Goal: Information Seeking & Learning: Understand process/instructions

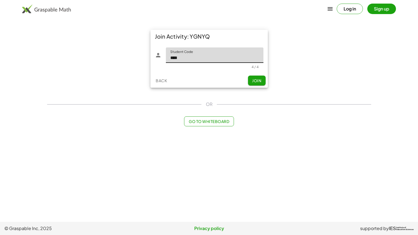
type input "****"
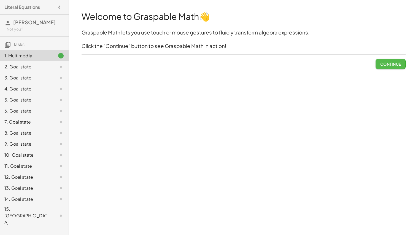
click at [384, 68] on button "Continue" at bounding box center [390, 64] width 30 height 10
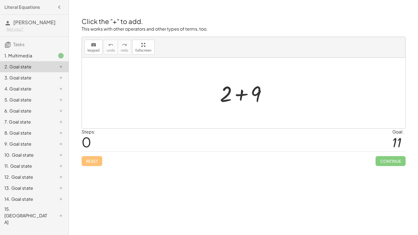
click at [231, 89] on div at bounding box center [245, 93] width 57 height 28
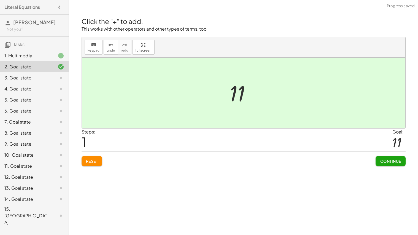
click at [380, 156] on button "Continue" at bounding box center [390, 161] width 30 height 10
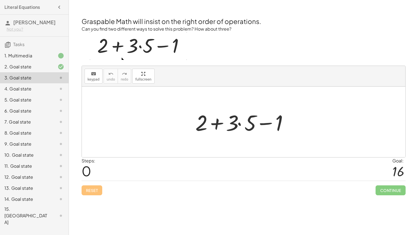
click at [239, 124] on div at bounding box center [245, 122] width 106 height 28
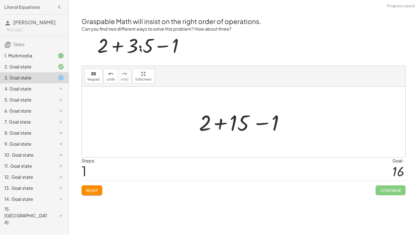
click at [220, 122] on div at bounding box center [245, 122] width 99 height 28
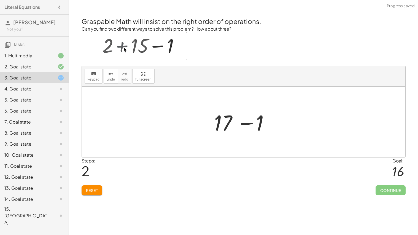
click at [248, 124] on div at bounding box center [245, 122] width 68 height 28
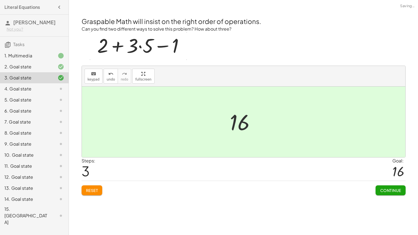
click at [397, 193] on button "Continue" at bounding box center [390, 190] width 30 height 10
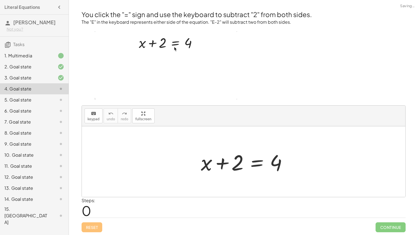
scroll to position [0, 0]
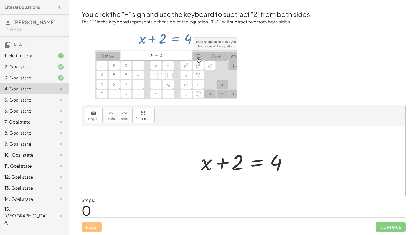
click at [255, 163] on div at bounding box center [245, 161] width 95 height 28
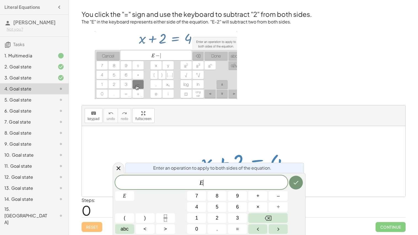
click at [313, 165] on div at bounding box center [243, 161] width 323 height 70
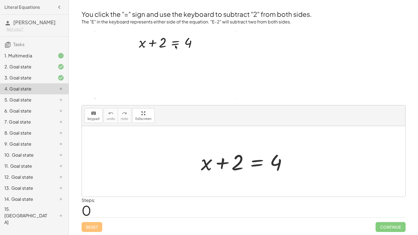
click at [255, 162] on div at bounding box center [245, 161] width 95 height 28
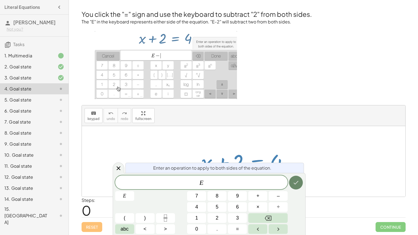
click at [290, 181] on button "Done" at bounding box center [296, 182] width 14 height 14
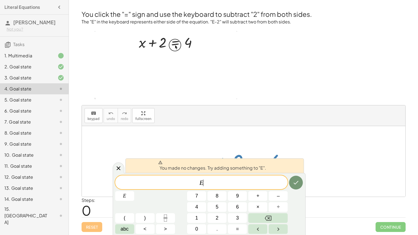
click at [250, 128] on div at bounding box center [243, 161] width 323 height 70
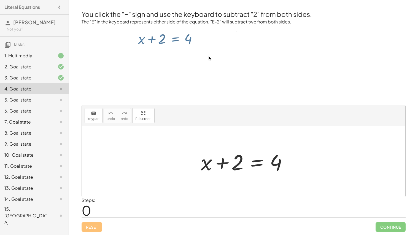
click at [251, 165] on div at bounding box center [245, 161] width 95 height 28
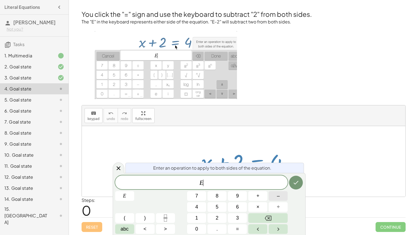
click at [276, 196] on button "–" at bounding box center [277, 196] width 19 height 10
click at [216, 220] on span "2" at bounding box center [217, 217] width 3 height 7
click at [296, 179] on icon "Done" at bounding box center [295, 182] width 7 height 7
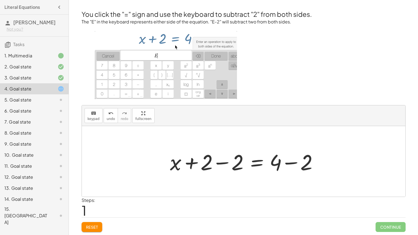
click at [285, 162] on div at bounding box center [245, 161] width 157 height 28
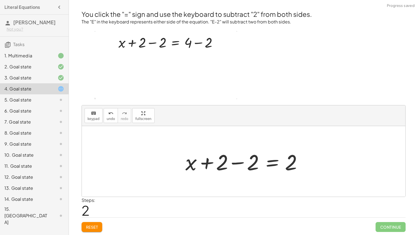
click at [238, 162] on div at bounding box center [246, 161] width 126 height 28
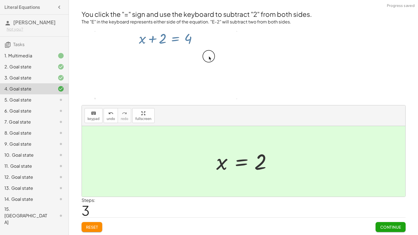
click at [386, 230] on button "Continue" at bounding box center [390, 227] width 30 height 10
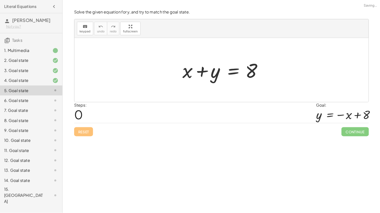
scroll to position [0, 0]
click at [259, 80] on div at bounding box center [245, 77] width 95 height 28
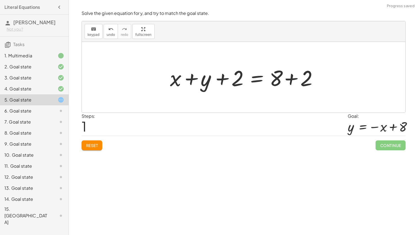
click at [288, 77] on div at bounding box center [245, 77] width 157 height 28
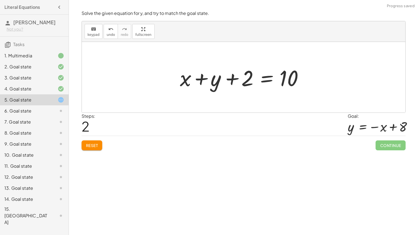
click at [232, 80] on div at bounding box center [245, 77] width 137 height 28
click at [88, 148] on button "Reset" at bounding box center [91, 145] width 21 height 10
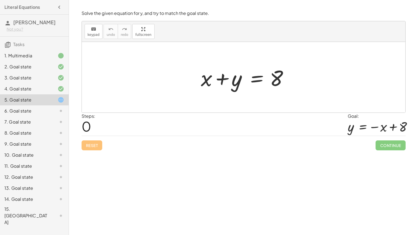
click at [259, 82] on div at bounding box center [245, 77] width 95 height 28
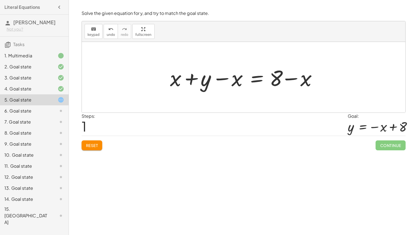
click at [229, 81] on div at bounding box center [245, 77] width 157 height 28
click at [178, 79] on div at bounding box center [245, 77] width 157 height 28
drag, startPoint x: 180, startPoint y: 81, endPoint x: 244, endPoint y: 80, distance: 63.9
click at [244, 80] on div at bounding box center [245, 77] width 157 height 28
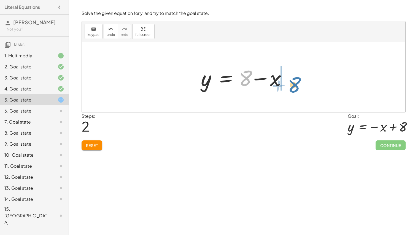
drag, startPoint x: 245, startPoint y: 78, endPoint x: 293, endPoint y: 85, distance: 49.2
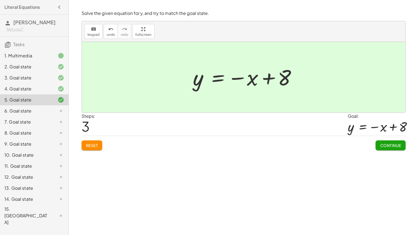
click at [394, 148] on button "Continue" at bounding box center [390, 145] width 30 height 10
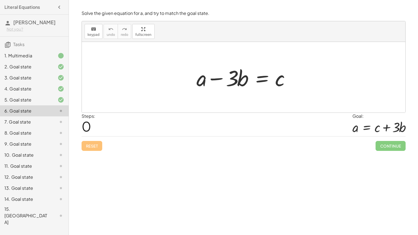
click at [263, 78] on div at bounding box center [246, 77] width 104 height 28
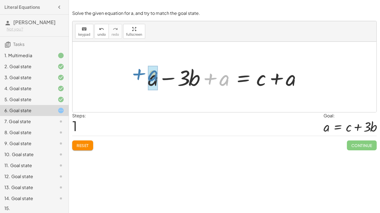
drag, startPoint x: 226, startPoint y: 78, endPoint x: 155, endPoint y: 73, distance: 71.7
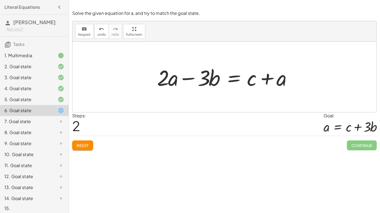
click at [74, 146] on button "Reset" at bounding box center [82, 146] width 21 height 10
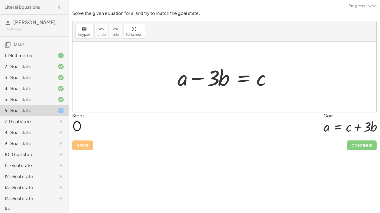
click at [246, 78] on div at bounding box center [227, 77] width 104 height 28
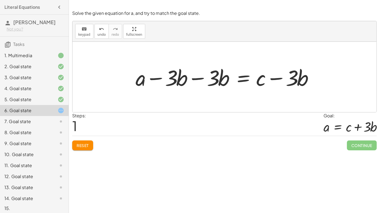
click at [200, 78] on div at bounding box center [226, 77] width 187 height 28
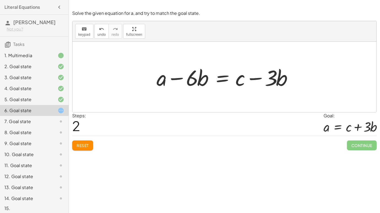
click at [91, 149] on button "Reset" at bounding box center [82, 146] width 21 height 10
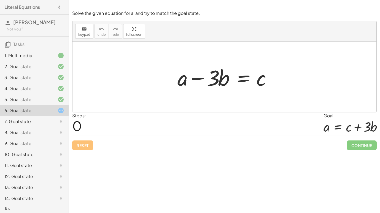
click at [83, 144] on div "Reset Continue" at bounding box center [224, 143] width 304 height 15
click at [86, 148] on div "Reset Continue" at bounding box center [224, 143] width 304 height 15
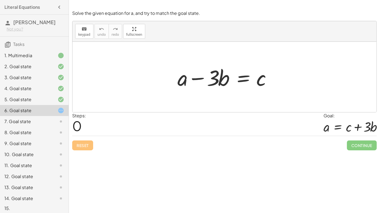
click at [86, 148] on div "Reset Continue" at bounding box center [224, 143] width 304 height 15
click at [195, 78] on div at bounding box center [227, 77] width 104 height 28
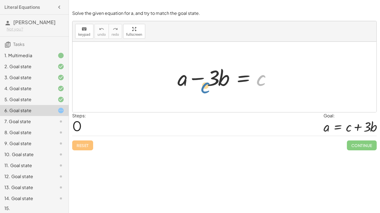
drag, startPoint x: 257, startPoint y: 81, endPoint x: 193, endPoint y: 83, distance: 64.4
click at [193, 83] on div at bounding box center [227, 77] width 104 height 28
click at [84, 28] on icon "keyboard" at bounding box center [83, 29] width 5 height 7
click at [78, 146] on div "Reset Continue" at bounding box center [224, 143] width 304 height 15
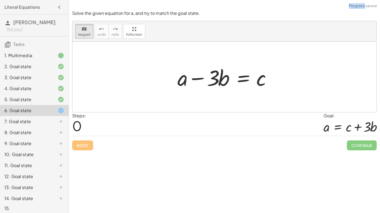
click at [78, 146] on div "Reset Continue" at bounding box center [224, 143] width 304 height 15
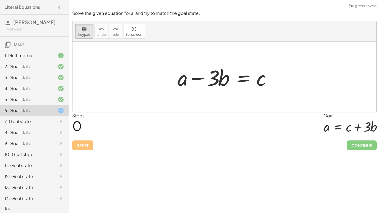
click at [78, 146] on div "Reset Continue" at bounding box center [224, 143] width 304 height 15
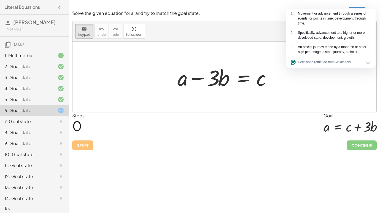
click at [149, 138] on div "Reset Continue" at bounding box center [224, 143] width 304 height 15
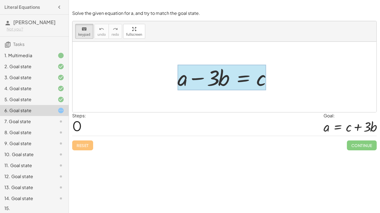
click at [241, 77] on div at bounding box center [221, 78] width 88 height 26
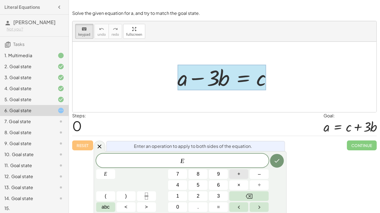
click at [240, 175] on button "+" at bounding box center [238, 175] width 19 height 10
click at [275, 165] on button "Done" at bounding box center [277, 161] width 14 height 14
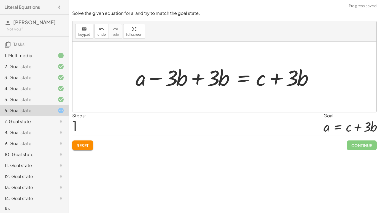
click at [195, 77] on div at bounding box center [226, 77] width 187 height 28
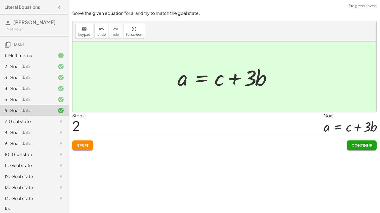
click at [360, 145] on span "Continue" at bounding box center [361, 145] width 21 height 5
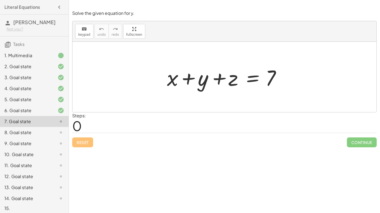
click at [249, 78] on div at bounding box center [226, 77] width 125 height 28
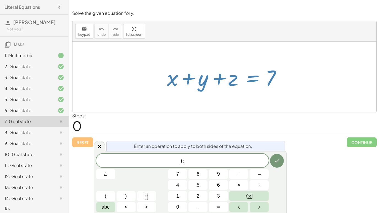
click at [292, 113] on div "Steps: 0" at bounding box center [224, 123] width 304 height 20
click at [298, 153] on div "Welcome to Graspable Math 👋 Graspable Math lets you use touch or mouse gestures…" at bounding box center [224, 106] width 311 height 213
click at [96, 145] on div at bounding box center [100, 146] width 12 height 11
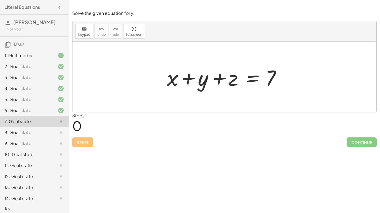
click at [255, 78] on div at bounding box center [226, 77] width 125 height 28
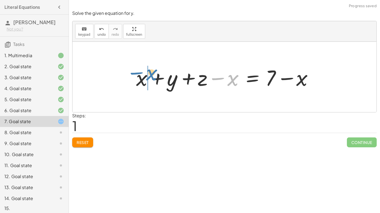
drag, startPoint x: 232, startPoint y: 80, endPoint x: 153, endPoint y: 75, distance: 79.7
click at [153, 75] on div at bounding box center [226, 77] width 186 height 28
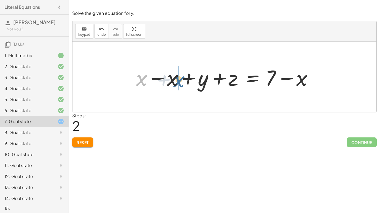
drag, startPoint x: 138, startPoint y: 83, endPoint x: 176, endPoint y: 84, distance: 37.5
click at [176, 84] on div at bounding box center [226, 77] width 186 height 28
drag, startPoint x: 298, startPoint y: 80, endPoint x: 165, endPoint y: 78, distance: 133.0
click at [165, 78] on div at bounding box center [214, 77] width 202 height 28
drag, startPoint x: 137, startPoint y: 78, endPoint x: 290, endPoint y: 72, distance: 153.4
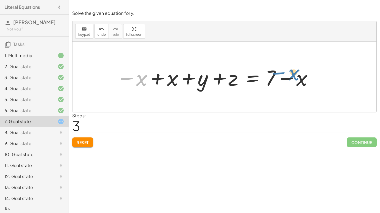
click at [290, 72] on div at bounding box center [214, 77] width 202 height 28
click at [77, 143] on span "Reset" at bounding box center [83, 142] width 12 height 5
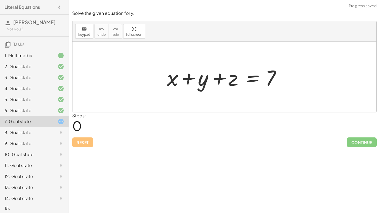
click at [248, 82] on div at bounding box center [226, 77] width 125 height 28
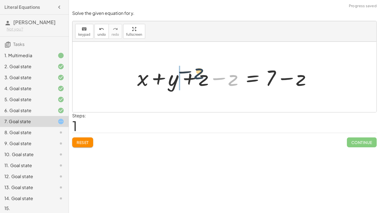
drag, startPoint x: 232, startPoint y: 82, endPoint x: 197, endPoint y: 76, distance: 34.9
click at [197, 76] on div at bounding box center [226, 77] width 184 height 28
drag, startPoint x: 229, startPoint y: 76, endPoint x: 194, endPoint y: 79, distance: 35.1
click at [194, 79] on div at bounding box center [226, 77] width 184 height 28
click at [296, 80] on div at bounding box center [226, 77] width 184 height 28
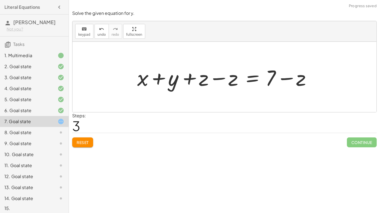
click at [233, 77] on div at bounding box center [226, 77] width 184 height 28
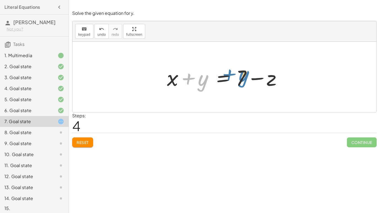
drag, startPoint x: 204, startPoint y: 81, endPoint x: 245, endPoint y: 77, distance: 41.3
click at [245, 77] on div at bounding box center [226, 77] width 125 height 28
drag, startPoint x: 243, startPoint y: 74, endPoint x: 161, endPoint y: 75, distance: 81.2
click at [161, 75] on div "+ x + y + z = 7 + x + y + z − z = + 7 − z + x + y − z + z = + 7 − z + x + y + z…" at bounding box center [225, 77] width 132 height 31
click at [191, 78] on div at bounding box center [226, 77] width 125 height 28
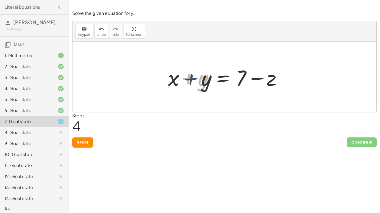
drag, startPoint x: 191, startPoint y: 78, endPoint x: 206, endPoint y: 80, distance: 15.0
click at [206, 80] on div at bounding box center [226, 77] width 125 height 28
click at [81, 142] on span "Reset" at bounding box center [83, 142] width 12 height 5
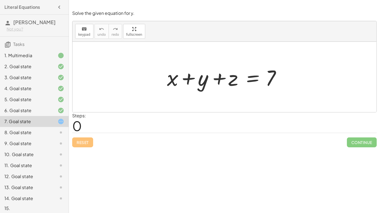
click at [247, 78] on div at bounding box center [226, 77] width 125 height 28
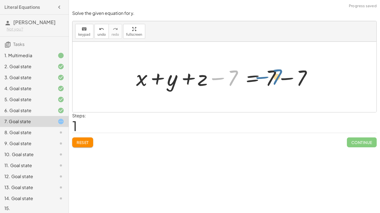
drag, startPoint x: 229, startPoint y: 81, endPoint x: 273, endPoint y: 80, distance: 44.1
click at [273, 80] on div at bounding box center [226, 77] width 186 height 28
drag, startPoint x: 219, startPoint y: 78, endPoint x: 294, endPoint y: 78, distance: 75.4
click at [294, 78] on div at bounding box center [226, 77] width 186 height 28
click at [83, 143] on span "Reset" at bounding box center [83, 142] width 12 height 5
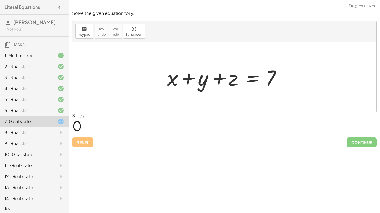
click at [253, 78] on div at bounding box center [226, 77] width 125 height 28
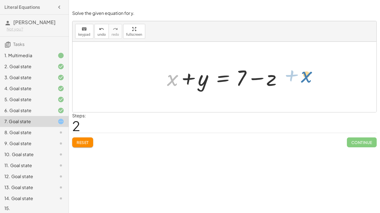
drag, startPoint x: 171, startPoint y: 81, endPoint x: 304, endPoint y: 77, distance: 133.8
drag, startPoint x: 170, startPoint y: 81, endPoint x: 323, endPoint y: 85, distance: 152.3
drag, startPoint x: 202, startPoint y: 81, endPoint x: 162, endPoint y: 77, distance: 39.9
drag, startPoint x: 197, startPoint y: 79, endPoint x: 297, endPoint y: 77, distance: 99.4
click at [297, 77] on div "+ x + y + z = 7 + x + y + z − z = + 7 − z + x + y + 0 = + 7 − z + x + y = + 7 −…" at bounding box center [224, 77] width 304 height 70
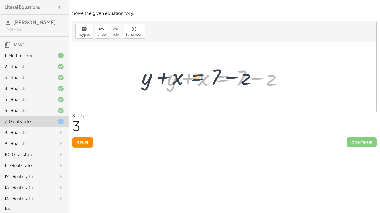
drag, startPoint x: 224, startPoint y: 78, endPoint x: 196, endPoint y: 76, distance: 27.8
click at [196, 76] on div at bounding box center [226, 77] width 125 height 28
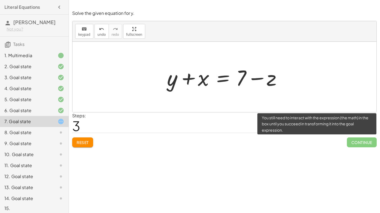
click at [364, 141] on span "Continue" at bounding box center [362, 143] width 30 height 10
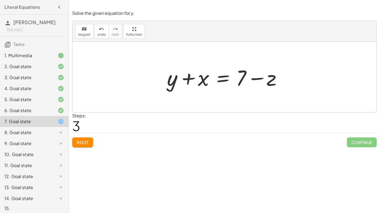
click at [81, 140] on span "Reset" at bounding box center [83, 142] width 12 height 5
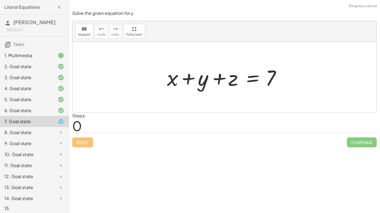
click at [254, 79] on div at bounding box center [226, 77] width 125 height 28
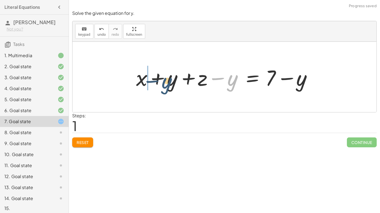
drag, startPoint x: 229, startPoint y: 75, endPoint x: 164, endPoint y: 78, distance: 65.8
click at [164, 78] on div at bounding box center [226, 77] width 186 height 28
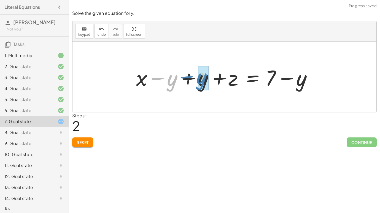
drag, startPoint x: 168, startPoint y: 79, endPoint x: 200, endPoint y: 78, distance: 31.9
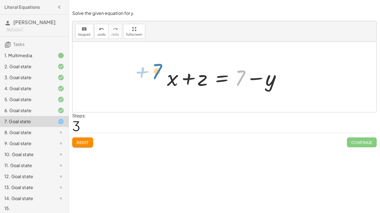
drag, startPoint x: 240, startPoint y: 77, endPoint x: 157, endPoint y: 70, distance: 83.4
drag, startPoint x: 239, startPoint y: 77, endPoint x: 211, endPoint y: 80, distance: 28.2
click at [211, 80] on div at bounding box center [226, 77] width 125 height 28
click at [86, 139] on button "Reset" at bounding box center [82, 143] width 21 height 10
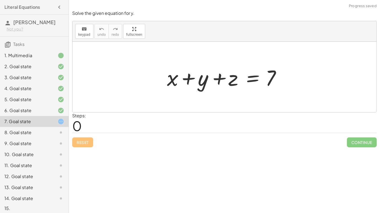
click at [253, 78] on div at bounding box center [226, 77] width 125 height 28
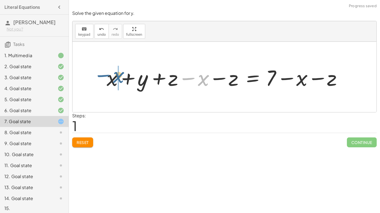
drag, startPoint x: 201, startPoint y: 81, endPoint x: 115, endPoint y: 78, distance: 85.9
click at [115, 78] on div at bounding box center [226, 77] width 245 height 28
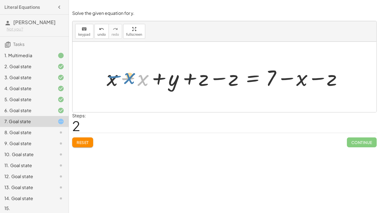
drag, startPoint x: 137, startPoint y: 80, endPoint x: 117, endPoint y: 76, distance: 20.4
click at [117, 76] on div at bounding box center [226, 77] width 245 height 28
click at [87, 138] on button "Reset" at bounding box center [82, 143] width 21 height 10
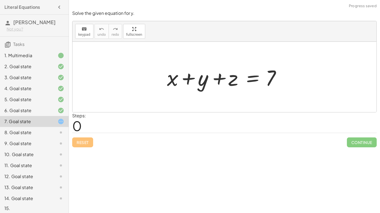
click at [256, 80] on div at bounding box center [226, 77] width 125 height 28
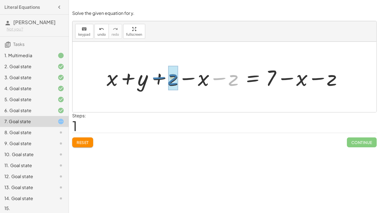
drag, startPoint x: 237, startPoint y: 80, endPoint x: 177, endPoint y: 80, distance: 59.7
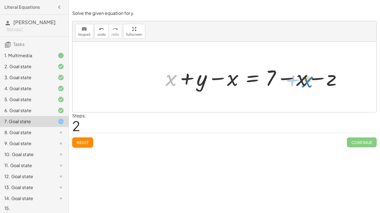
drag, startPoint x: 170, startPoint y: 80, endPoint x: 304, endPoint y: 81, distance: 134.3
click at [304, 81] on div at bounding box center [256, 77] width 186 height 28
drag, startPoint x: 303, startPoint y: 79, endPoint x: 175, endPoint y: 77, distance: 127.7
click at [175, 77] on div at bounding box center [256, 77] width 186 height 28
drag, startPoint x: 170, startPoint y: 81, endPoint x: 235, endPoint y: 79, distance: 64.4
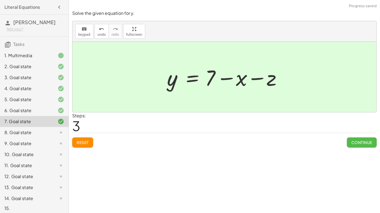
click at [350, 138] on button "Continue" at bounding box center [362, 143] width 30 height 10
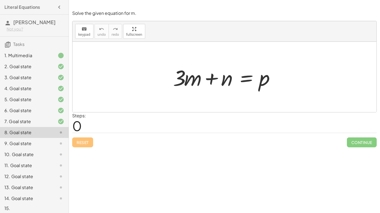
click at [246, 75] on div at bounding box center [226, 77] width 112 height 28
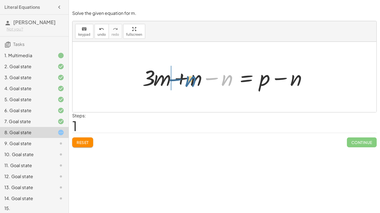
drag, startPoint x: 223, startPoint y: 77, endPoint x: 186, endPoint y: 78, distance: 37.2
click at [186, 78] on div at bounding box center [227, 77] width 174 height 28
drag, startPoint x: 223, startPoint y: 78, endPoint x: 303, endPoint y: 78, distance: 80.7
click at [303, 78] on div at bounding box center [227, 77] width 174 height 28
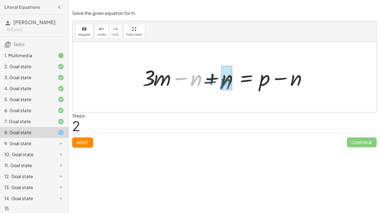
drag, startPoint x: 191, startPoint y: 79, endPoint x: 224, endPoint y: 83, distance: 32.4
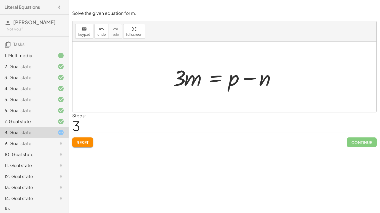
click at [217, 79] on div at bounding box center [226, 77] width 112 height 28
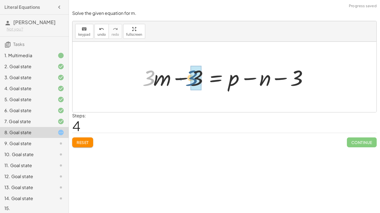
drag, startPoint x: 152, startPoint y: 77, endPoint x: 198, endPoint y: 76, distance: 45.4
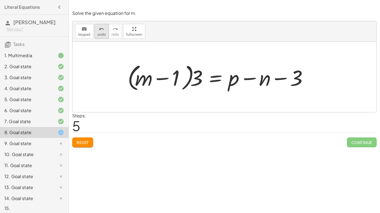
click at [100, 29] on icon "undo" at bounding box center [101, 29] width 5 height 7
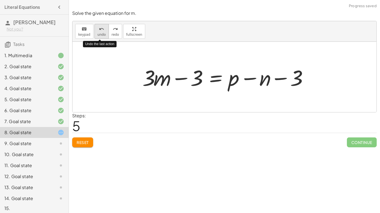
click at [100, 29] on icon "undo" at bounding box center [101, 29] width 5 height 7
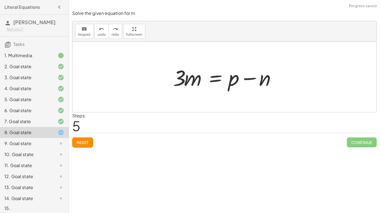
click at [216, 74] on div at bounding box center [226, 77] width 112 height 28
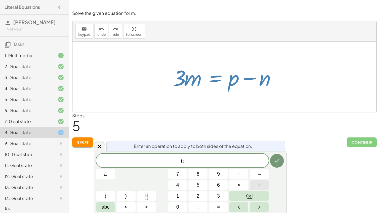
click at [260, 188] on span "÷" at bounding box center [259, 185] width 3 height 7
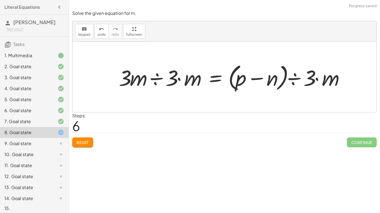
drag, startPoint x: 180, startPoint y: 78, endPoint x: 132, endPoint y: 80, distance: 48.5
click at [146, 77] on div at bounding box center [233, 77] width 235 height 32
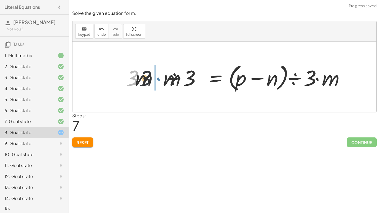
drag, startPoint x: 132, startPoint y: 80, endPoint x: 151, endPoint y: 80, distance: 18.7
click at [151, 80] on div at bounding box center [237, 77] width 228 height 32
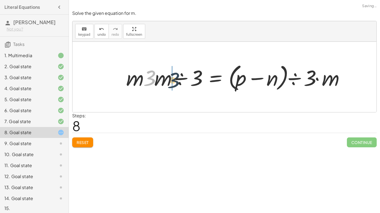
drag, startPoint x: 151, startPoint y: 78, endPoint x: 176, endPoint y: 80, distance: 24.6
click at [176, 80] on div at bounding box center [237, 77] width 228 height 32
drag, startPoint x: 153, startPoint y: 78, endPoint x: 201, endPoint y: 81, distance: 47.7
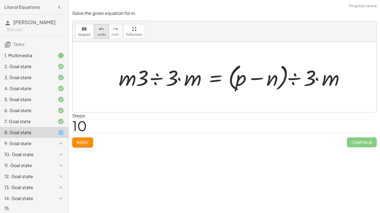
click at [99, 29] on icon "undo" at bounding box center [101, 29] width 5 height 7
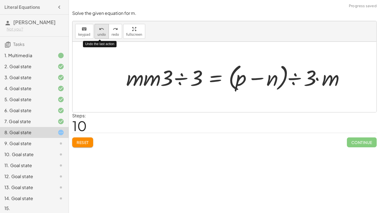
click at [99, 29] on icon "undo" at bounding box center [101, 29] width 5 height 7
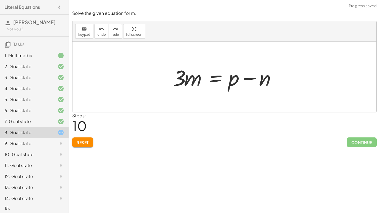
click at [213, 80] on div at bounding box center [226, 77] width 112 height 28
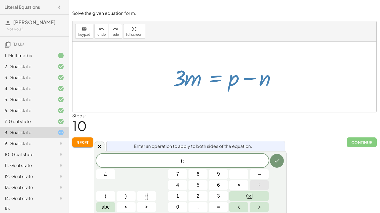
click at [260, 188] on span "÷" at bounding box center [259, 185] width 3 height 7
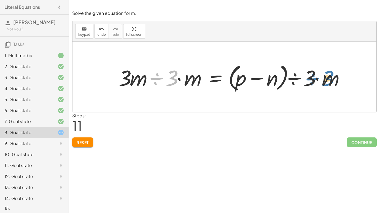
drag, startPoint x: 173, startPoint y: 75, endPoint x: 321, endPoint y: 74, distance: 148.1
click at [321, 74] on div at bounding box center [233, 77] width 235 height 32
click at [180, 80] on div at bounding box center [233, 77] width 235 height 32
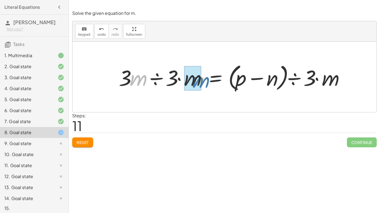
drag, startPoint x: 134, startPoint y: 77, endPoint x: 191, endPoint y: 80, distance: 57.0
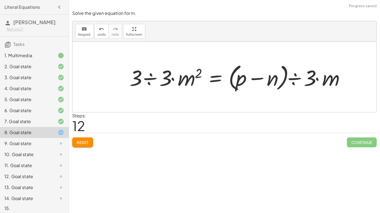
click at [139, 77] on div at bounding box center [239, 77] width 225 height 32
click at [153, 80] on div at bounding box center [239, 77] width 225 height 32
click at [316, 80] on div at bounding box center [263, 77] width 177 height 32
click at [282, 78] on div at bounding box center [263, 77] width 177 height 32
click at [84, 141] on span "Reset" at bounding box center [83, 142] width 12 height 5
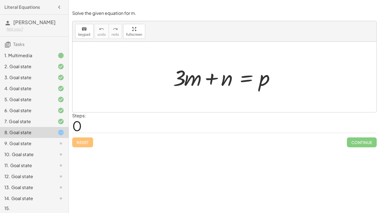
click at [241, 77] on div at bounding box center [226, 77] width 112 height 28
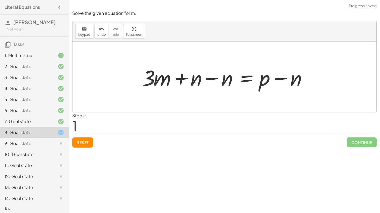
click at [193, 83] on div at bounding box center [227, 77] width 174 height 28
click at [210, 81] on div at bounding box center [227, 77] width 174 height 28
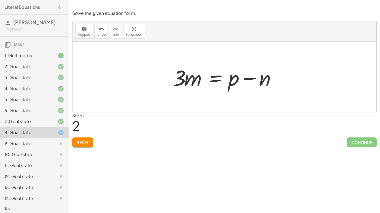
click at [214, 77] on div at bounding box center [226, 77] width 112 height 28
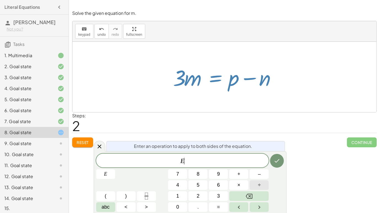
click at [260, 184] on button "÷" at bounding box center [258, 186] width 19 height 10
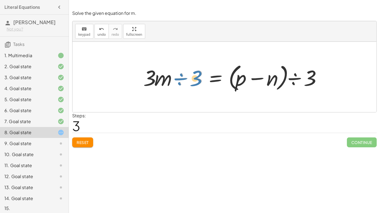
click at [192, 79] on div at bounding box center [233, 77] width 186 height 32
click at [205, 68] on div at bounding box center [233, 77] width 186 height 32
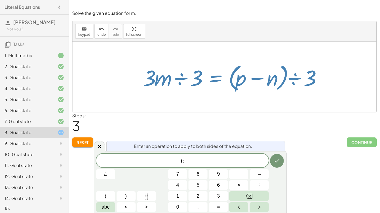
click at [205, 68] on div at bounding box center [233, 77] width 186 height 32
click at [98, 149] on icon at bounding box center [99, 146] width 7 height 7
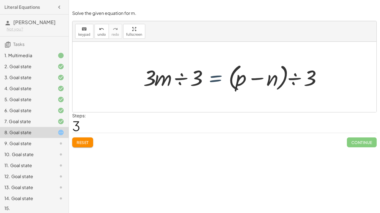
click at [201, 77] on div at bounding box center [233, 77] width 186 height 32
click at [181, 76] on div at bounding box center [233, 77] width 186 height 32
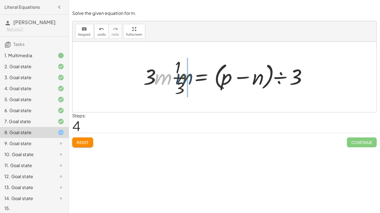
drag, startPoint x: 155, startPoint y: 81, endPoint x: 176, endPoint y: 81, distance: 21.5
click at [176, 81] on div at bounding box center [226, 77] width 172 height 42
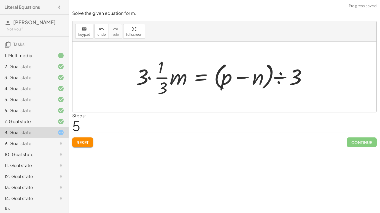
click at [179, 81] on div at bounding box center [222, 77] width 179 height 42
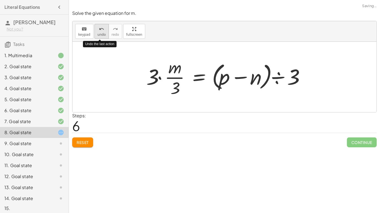
click at [99, 30] on icon "undo" at bounding box center [101, 29] width 5 height 7
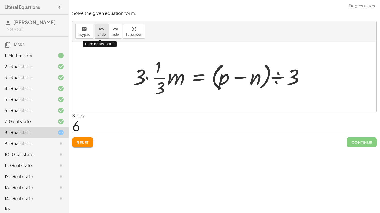
click at [99, 30] on icon "undo" at bounding box center [101, 29] width 5 height 7
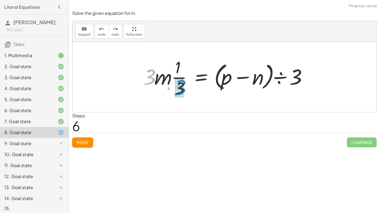
drag, startPoint x: 151, startPoint y: 76, endPoint x: 183, endPoint y: 87, distance: 33.1
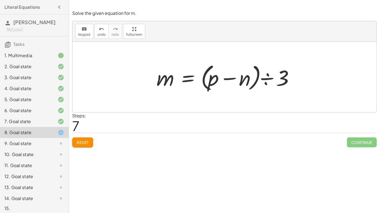
click at [264, 75] on div at bounding box center [227, 77] width 146 height 32
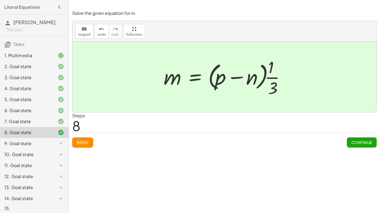
click at [356, 140] on button "Continue" at bounding box center [362, 143] width 30 height 10
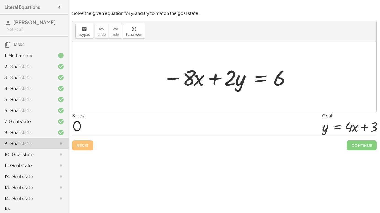
click at [263, 78] on div at bounding box center [226, 77] width 133 height 28
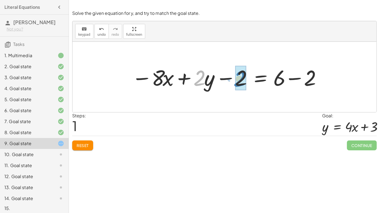
drag, startPoint x: 201, startPoint y: 77, endPoint x: 241, endPoint y: 78, distance: 39.9
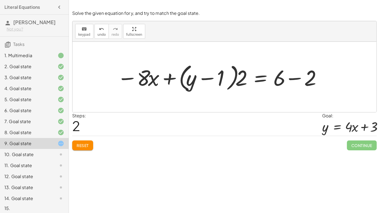
click at [83, 150] on button "Reset" at bounding box center [82, 146] width 21 height 10
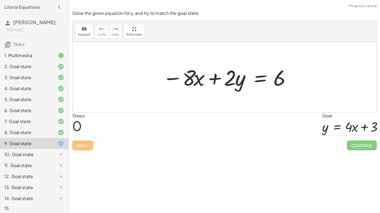
click at [262, 77] on div at bounding box center [226, 77] width 133 height 28
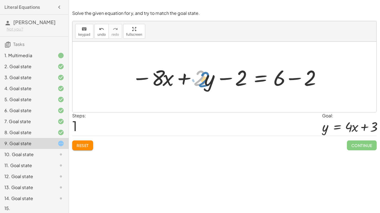
drag, startPoint x: 200, startPoint y: 83, endPoint x: 204, endPoint y: 85, distance: 4.4
click at [204, 85] on div at bounding box center [226, 77] width 195 height 28
click at [285, 80] on div at bounding box center [226, 77] width 195 height 28
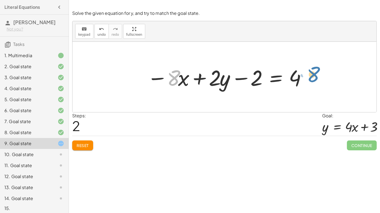
drag, startPoint x: 175, startPoint y: 73, endPoint x: 314, endPoint y: 70, distance: 139.3
click at [314, 70] on div "− · 8 · x + · 2 · y = 6 − · 8 · x + · 2 · y − 2 = + 6 − 2 · 8 − · x − · 8 · x +…" at bounding box center [224, 77] width 304 height 70
drag, startPoint x: 156, startPoint y: 79, endPoint x: 175, endPoint y: 81, distance: 18.6
click at [175, 81] on div at bounding box center [226, 77] width 164 height 28
drag, startPoint x: 158, startPoint y: 79, endPoint x: 308, endPoint y: 79, distance: 150.0
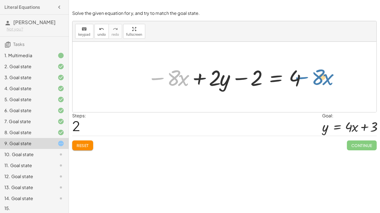
click at [308, 79] on div "− · 8 · x + · 2 · y = 6 − · 8 · x + · 2 · y − 2 = + 6 − 2 − · 8 · x − · 8 · x +…" at bounding box center [224, 77] width 171 height 31
click at [242, 79] on div at bounding box center [226, 77] width 164 height 28
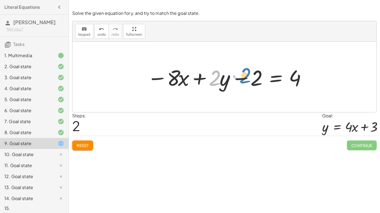
drag, startPoint x: 212, startPoint y: 77, endPoint x: 243, endPoint y: 75, distance: 30.7
click at [243, 75] on div at bounding box center [226, 77] width 164 height 28
click at [82, 145] on span "Reset" at bounding box center [83, 145] width 12 height 5
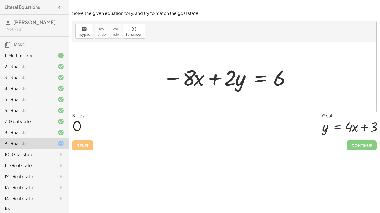
click at [260, 81] on div at bounding box center [226, 77] width 133 height 28
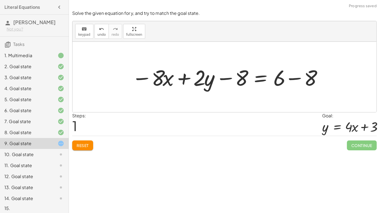
click at [293, 81] on div at bounding box center [226, 77] width 195 height 28
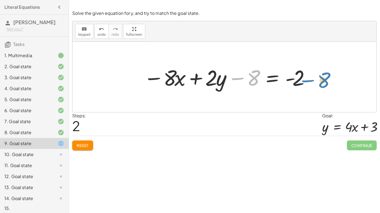
drag, startPoint x: 253, startPoint y: 78, endPoint x: 325, endPoint y: 73, distance: 72.0
click at [75, 146] on button "Reset" at bounding box center [82, 146] width 21 height 10
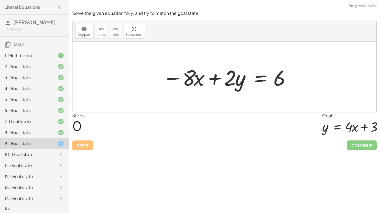
click at [262, 80] on div at bounding box center [226, 77] width 133 height 28
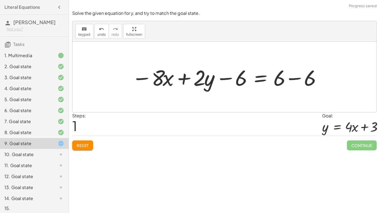
click at [293, 80] on div at bounding box center [226, 77] width 195 height 28
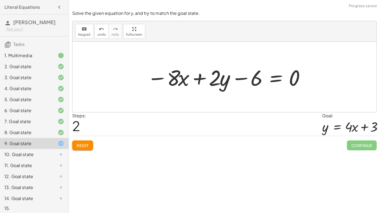
click at [78, 141] on button "Reset" at bounding box center [82, 146] width 21 height 10
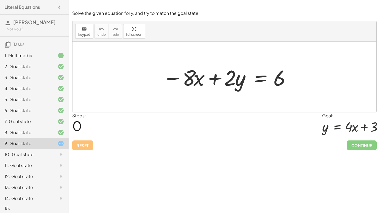
click at [260, 80] on div at bounding box center [226, 77] width 133 height 28
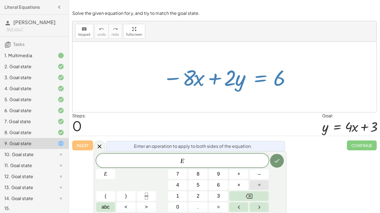
click at [258, 182] on span "÷" at bounding box center [259, 185] width 3 height 7
click at [282, 75] on div at bounding box center [226, 77] width 133 height 28
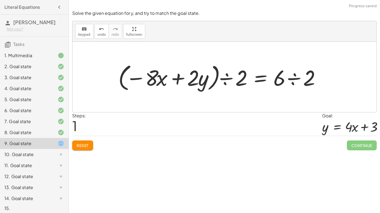
click at [237, 81] on div at bounding box center [220, 77] width 211 height 32
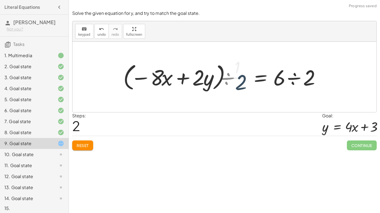
drag, startPoint x: 237, startPoint y: 81, endPoint x: 220, endPoint y: 76, distance: 17.9
click at [220, 76] on div at bounding box center [228, 77] width 197 height 42
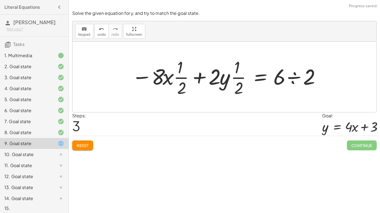
click at [291, 76] on div at bounding box center [226, 77] width 194 height 42
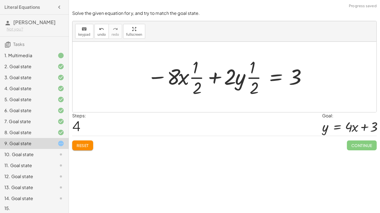
click at [246, 78] on div at bounding box center [226, 77] width 164 height 42
drag, startPoint x: 231, startPoint y: 80, endPoint x: 251, endPoint y: 88, distance: 22.1
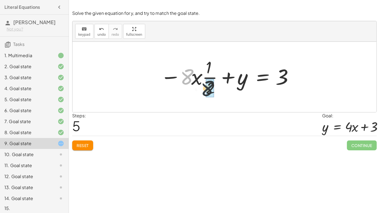
drag, startPoint x: 187, startPoint y: 76, endPoint x: 212, endPoint y: 90, distance: 28.8
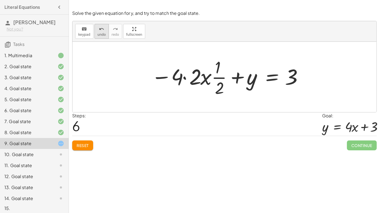
click at [94, 30] on button "undo undo" at bounding box center [101, 31] width 14 height 15
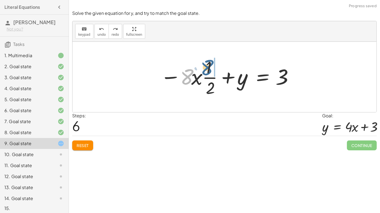
drag, startPoint x: 187, startPoint y: 77, endPoint x: 213, endPoint y: 67, distance: 27.1
click at [213, 67] on div at bounding box center [226, 77] width 138 height 42
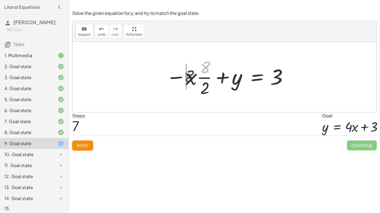
drag, startPoint x: 198, startPoint y: 72, endPoint x: 186, endPoint y: 78, distance: 13.6
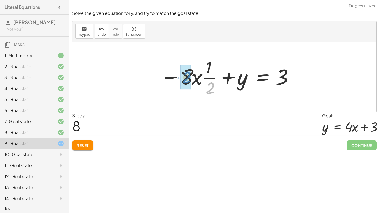
drag, startPoint x: 209, startPoint y: 88, endPoint x: 185, endPoint y: 77, distance: 26.2
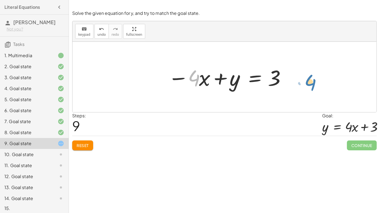
drag, startPoint x: 195, startPoint y: 79, endPoint x: 311, endPoint y: 83, distance: 116.2
drag, startPoint x: 179, startPoint y: 78, endPoint x: 184, endPoint y: 79, distance: 5.1
click at [184, 79] on div at bounding box center [226, 77] width 122 height 28
drag, startPoint x: 184, startPoint y: 79, endPoint x: 294, endPoint y: 78, distance: 110.4
click at [294, 78] on div "− · 8 · x + · 2 · y = 6 · ( − · 8 · x + · 2 · y ) ÷ 2 = · 6 ÷ 2 · ( − · 8 · x +…" at bounding box center [224, 77] width 304 height 70
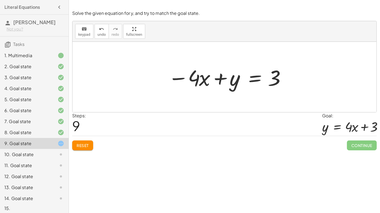
click at [251, 75] on div at bounding box center [226, 77] width 122 height 28
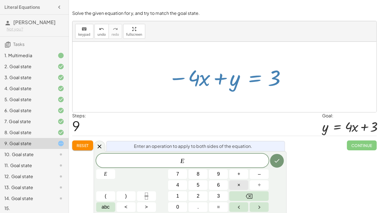
click at [236, 186] on button "×" at bounding box center [238, 186] width 19 height 10
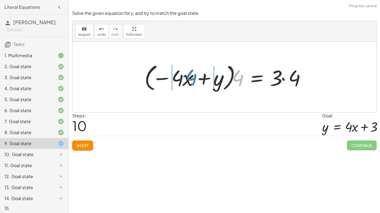
drag, startPoint x: 238, startPoint y: 81, endPoint x: 189, endPoint y: 81, distance: 49.8
click at [189, 81] on div at bounding box center [226, 77] width 170 height 32
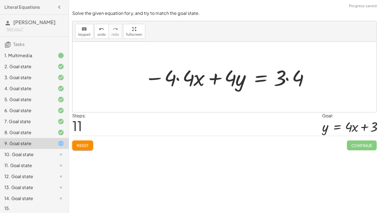
click at [87, 142] on button "Reset" at bounding box center [82, 146] width 21 height 10
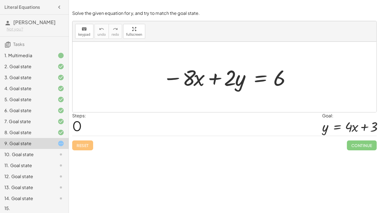
click at [258, 77] on div at bounding box center [226, 77] width 133 height 28
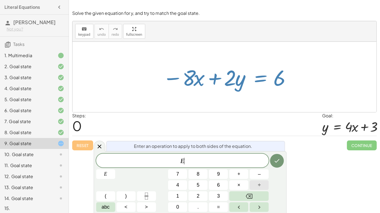
click at [265, 186] on button "÷" at bounding box center [258, 186] width 19 height 10
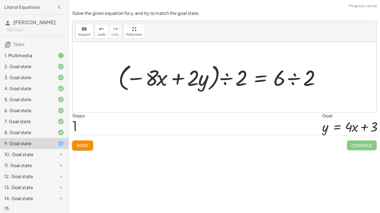
click at [293, 82] on div at bounding box center [220, 77] width 211 height 32
click at [227, 81] on div at bounding box center [205, 77] width 181 height 32
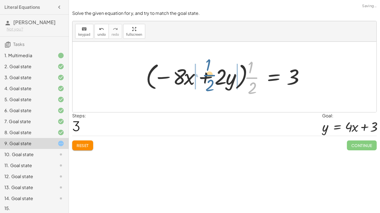
drag, startPoint x: 250, startPoint y: 79, endPoint x: 201, endPoint y: 77, distance: 49.1
click at [201, 77] on div at bounding box center [226, 77] width 167 height 42
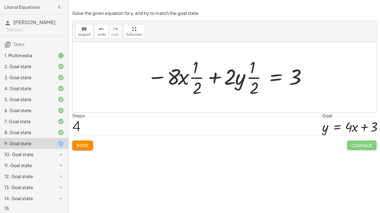
click at [80, 149] on button "Reset" at bounding box center [82, 146] width 21 height 10
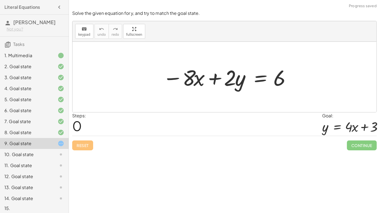
click at [261, 77] on div at bounding box center [226, 77] width 133 height 28
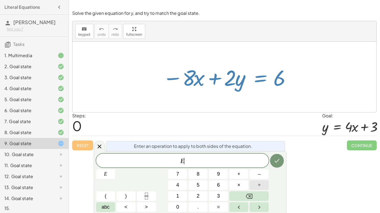
click at [261, 186] on button "÷" at bounding box center [258, 186] width 19 height 10
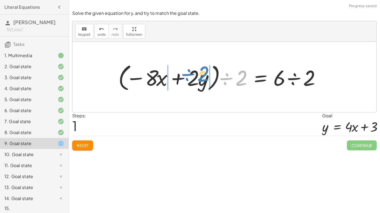
drag, startPoint x: 239, startPoint y: 82, endPoint x: 201, endPoint y: 78, distance: 38.2
click at [201, 78] on div at bounding box center [220, 77] width 211 height 32
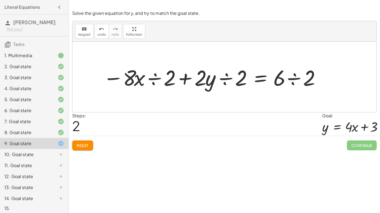
click at [294, 76] on div at bounding box center [211, 77] width 222 height 28
click at [224, 78] on div at bounding box center [196, 77] width 193 height 28
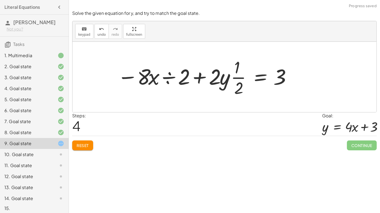
click at [166, 77] on div at bounding box center [204, 77] width 178 height 42
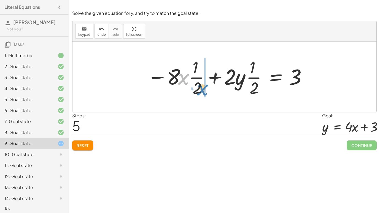
drag, startPoint x: 179, startPoint y: 79, endPoint x: 198, endPoint y: 90, distance: 21.7
click at [198, 90] on div at bounding box center [226, 77] width 164 height 42
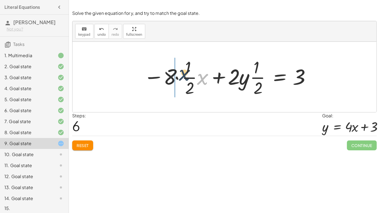
drag, startPoint x: 203, startPoint y: 84, endPoint x: 183, endPoint y: 78, distance: 21.0
click at [183, 78] on div at bounding box center [226, 77] width 171 height 42
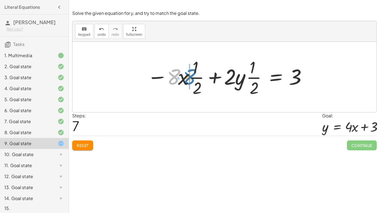
drag, startPoint x: 176, startPoint y: 78, endPoint x: 193, endPoint y: 78, distance: 16.8
click at [193, 78] on div at bounding box center [226, 77] width 164 height 42
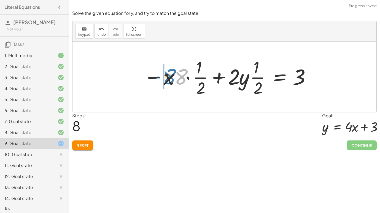
drag, startPoint x: 179, startPoint y: 79, endPoint x: 165, endPoint y: 79, distance: 13.5
click at [165, 79] on div at bounding box center [226, 77] width 171 height 42
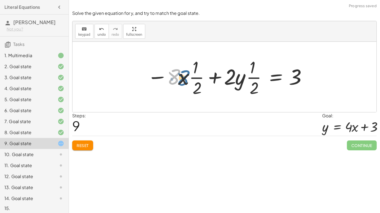
drag, startPoint x: 175, startPoint y: 77, endPoint x: 187, endPoint y: 79, distance: 12.8
click at [187, 79] on div at bounding box center [226, 77] width 164 height 42
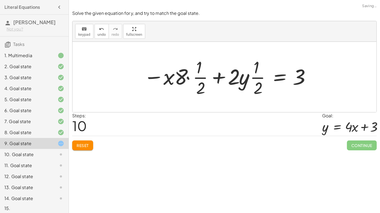
click at [184, 79] on div at bounding box center [226, 77] width 171 height 42
click at [188, 78] on div at bounding box center [226, 77] width 171 height 42
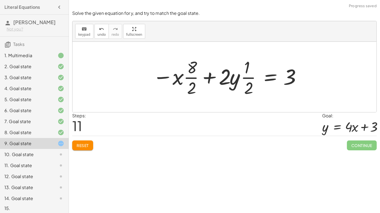
click at [191, 77] on div at bounding box center [226, 77] width 153 height 42
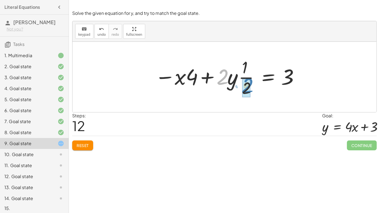
drag, startPoint x: 222, startPoint y: 78, endPoint x: 247, endPoint y: 87, distance: 26.7
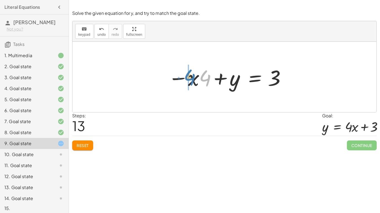
drag, startPoint x: 205, startPoint y: 75, endPoint x: 189, endPoint y: 74, distance: 16.0
click at [189, 74] on div at bounding box center [226, 77] width 122 height 28
click at [252, 79] on div at bounding box center [226, 77] width 122 height 28
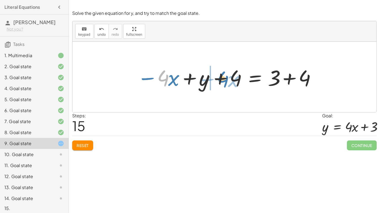
drag, startPoint x: 165, startPoint y: 78, endPoint x: 229, endPoint y: 80, distance: 64.2
click at [229, 80] on div at bounding box center [226, 77] width 184 height 28
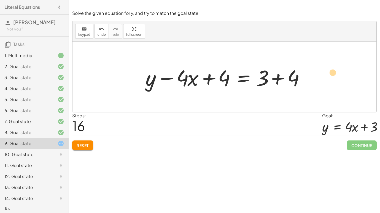
drag, startPoint x: 188, startPoint y: 77, endPoint x: 330, endPoint y: 72, distance: 141.9
click at [330, 72] on div "− · 8 · x + · 2 · y = 6 · ( − · 8 · x + · 2 · y ) ÷ 2 = · 6 ÷ 2 − · 8 · x ÷ 2 +…" at bounding box center [224, 77] width 304 height 70
drag, startPoint x: 183, startPoint y: 78, endPoint x: 232, endPoint y: 80, distance: 48.8
click at [232, 80] on div at bounding box center [227, 77] width 168 height 28
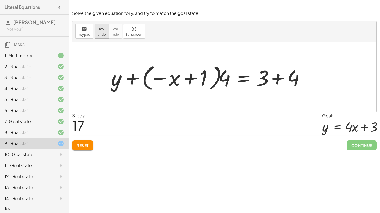
click at [99, 27] on icon "undo" at bounding box center [101, 29] width 5 height 7
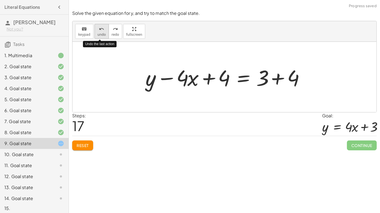
click at [99, 27] on icon "undo" at bounding box center [101, 29] width 5 height 7
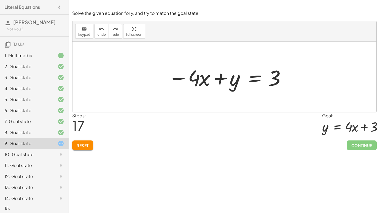
click at [82, 139] on div "Reset Continue" at bounding box center [224, 143] width 304 height 15
click at [84, 145] on span "Reset" at bounding box center [83, 145] width 12 height 5
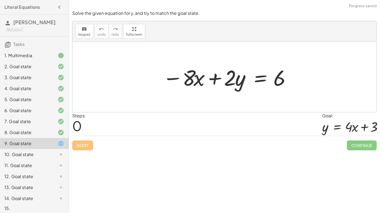
click at [258, 80] on div at bounding box center [226, 77] width 133 height 28
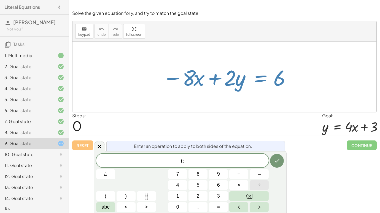
click at [255, 184] on button "÷" at bounding box center [258, 186] width 19 height 10
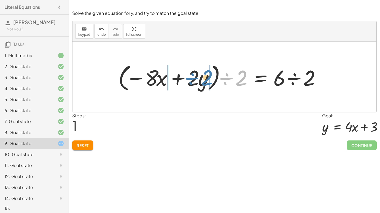
drag, startPoint x: 230, startPoint y: 79, endPoint x: 194, endPoint y: 79, distance: 36.3
click at [194, 79] on div at bounding box center [220, 77] width 211 height 32
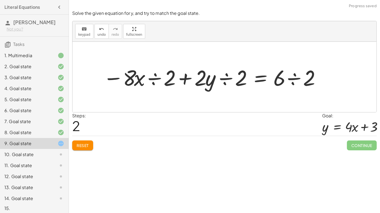
click at [292, 76] on div at bounding box center [211, 77] width 222 height 28
click at [152, 77] on div at bounding box center [196, 77] width 193 height 28
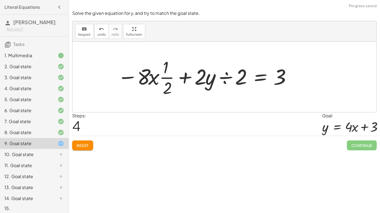
click at [223, 78] on div at bounding box center [204, 77] width 178 height 42
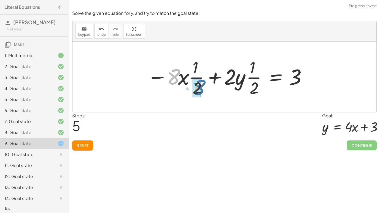
drag, startPoint x: 174, startPoint y: 78, endPoint x: 200, endPoint y: 89, distance: 28.4
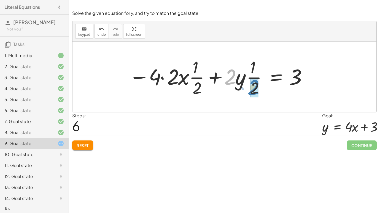
drag, startPoint x: 230, startPoint y: 73, endPoint x: 253, endPoint y: 83, distance: 25.4
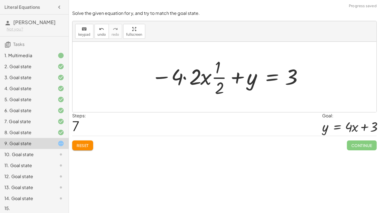
click at [221, 77] on div at bounding box center [226, 77] width 156 height 42
drag, startPoint x: 178, startPoint y: 75, endPoint x: 207, endPoint y: 77, distance: 29.2
click at [207, 77] on div at bounding box center [226, 77] width 156 height 42
click at [86, 146] on span "Reset" at bounding box center [83, 145] width 12 height 5
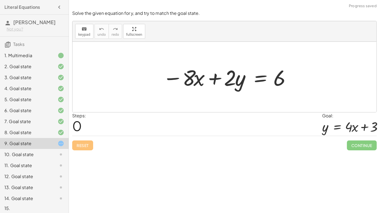
click at [260, 79] on div at bounding box center [226, 77] width 133 height 28
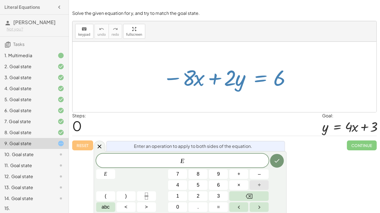
click at [264, 187] on button "÷" at bounding box center [258, 186] width 19 height 10
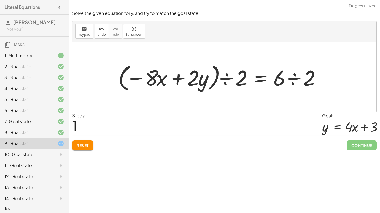
click at [226, 78] on div at bounding box center [220, 77] width 211 height 32
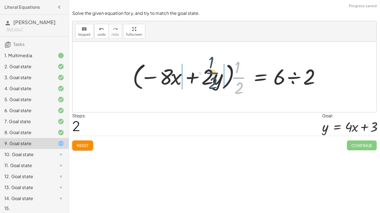
drag, startPoint x: 237, startPoint y: 78, endPoint x: 211, endPoint y: 73, distance: 26.6
click at [211, 73] on div at bounding box center [228, 77] width 197 height 42
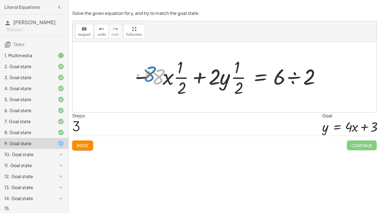
drag, startPoint x: 154, startPoint y: 71, endPoint x: 151, endPoint y: 70, distance: 3.1
click at [151, 70] on div at bounding box center [226, 77] width 194 height 42
click at [141, 76] on div at bounding box center [226, 77] width 194 height 42
drag, startPoint x: 157, startPoint y: 76, endPoint x: 179, endPoint y: 87, distance: 24.7
click at [147, 77] on div at bounding box center [217, 77] width 212 height 42
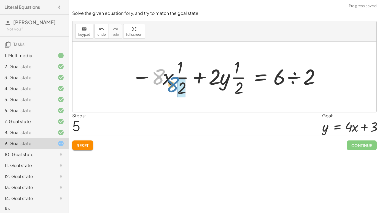
drag, startPoint x: 160, startPoint y: 77, endPoint x: 185, endPoint y: 90, distance: 28.1
click at [185, 90] on div at bounding box center [226, 77] width 194 height 42
click at [148, 78] on div at bounding box center [217, 77] width 212 height 42
click at [179, 76] on div at bounding box center [226, 77] width 194 height 42
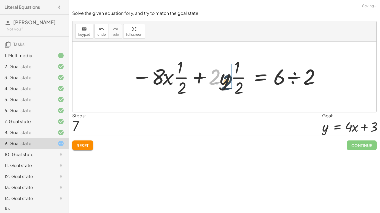
drag, startPoint x: 216, startPoint y: 78, endPoint x: 237, endPoint y: 86, distance: 22.9
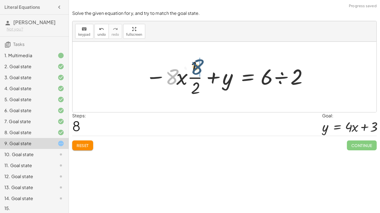
drag, startPoint x: 175, startPoint y: 75, endPoint x: 201, endPoint y: 64, distance: 28.4
click at [201, 64] on div at bounding box center [226, 77] width 167 height 42
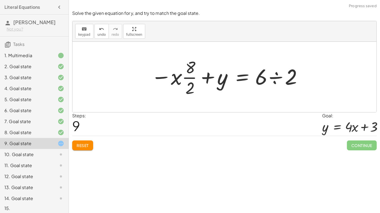
click at [187, 78] on div at bounding box center [226, 77] width 156 height 42
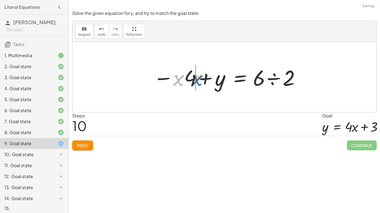
drag, startPoint x: 176, startPoint y: 81, endPoint x: 195, endPoint y: 81, distance: 19.0
click at [195, 81] on div at bounding box center [226, 77] width 152 height 28
click at [87, 145] on span "Reset" at bounding box center [83, 145] width 12 height 5
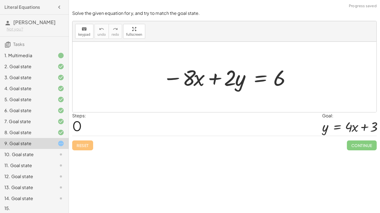
click at [256, 81] on div at bounding box center [226, 77] width 133 height 28
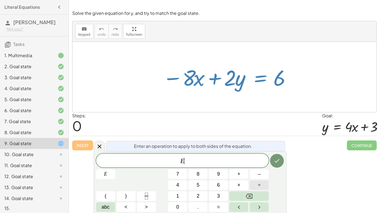
click at [258, 184] on span "÷" at bounding box center [259, 185] width 3 height 7
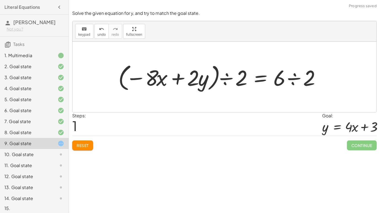
click at [226, 77] on div at bounding box center [220, 77] width 211 height 32
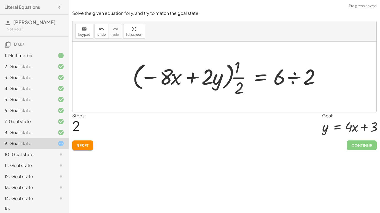
click at [216, 78] on div at bounding box center [228, 77] width 197 height 42
drag, startPoint x: 239, startPoint y: 75, endPoint x: 213, endPoint y: 77, distance: 25.9
click at [213, 77] on div at bounding box center [228, 77] width 197 height 42
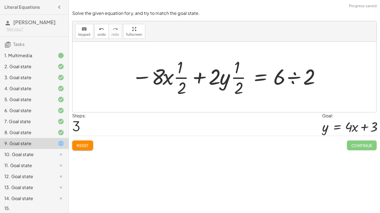
click at [298, 79] on div at bounding box center [226, 77] width 194 height 42
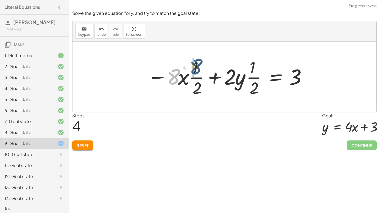
drag, startPoint x: 171, startPoint y: 77, endPoint x: 196, endPoint y: 66, distance: 26.6
click at [196, 66] on div at bounding box center [226, 77] width 164 height 42
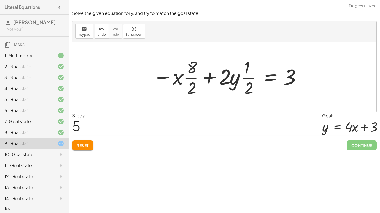
click at [192, 77] on div at bounding box center [226, 77] width 153 height 42
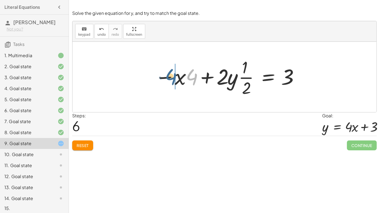
drag, startPoint x: 193, startPoint y: 75, endPoint x: 172, endPoint y: 74, distance: 20.9
click at [172, 74] on div at bounding box center [226, 77] width 149 height 42
click at [246, 79] on div at bounding box center [226, 77] width 149 height 42
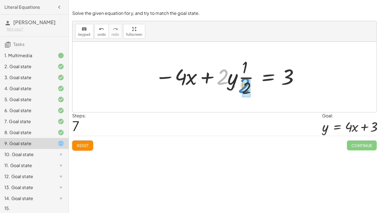
drag, startPoint x: 220, startPoint y: 76, endPoint x: 241, endPoint y: 84, distance: 23.3
